Goal: Task Accomplishment & Management: Use online tool/utility

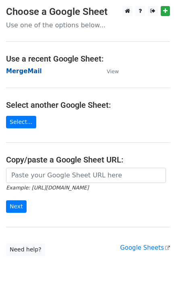
click at [30, 74] on strong "MergeMail" at bounding box center [24, 71] width 36 height 7
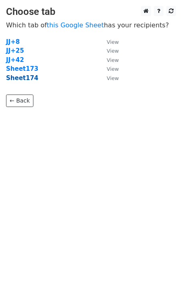
click at [26, 81] on strong "Sheet174" at bounding box center [22, 77] width 32 height 7
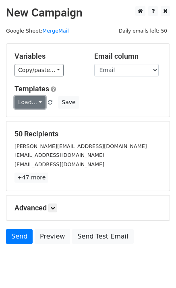
click at [32, 107] on link "Load..." at bounding box center [29, 102] width 31 height 12
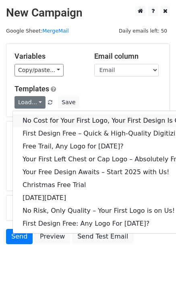
click at [48, 122] on link "No Cost for Your First Logo, Your First Design Is On Us!" at bounding box center [109, 120] width 193 height 13
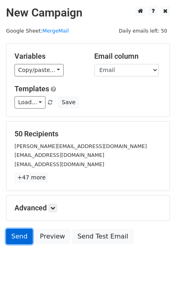
click at [14, 235] on link "Send" at bounding box center [19, 236] width 27 height 15
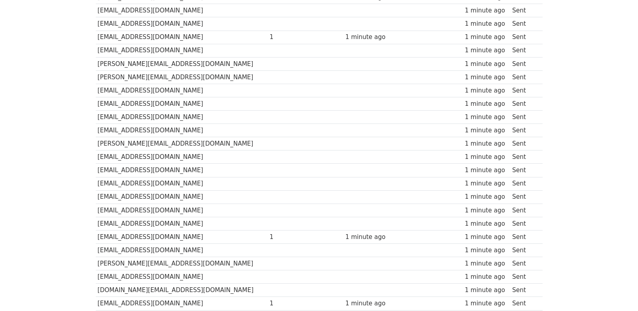
scroll to position [560, 0]
